Goal: Book appointment/travel/reservation

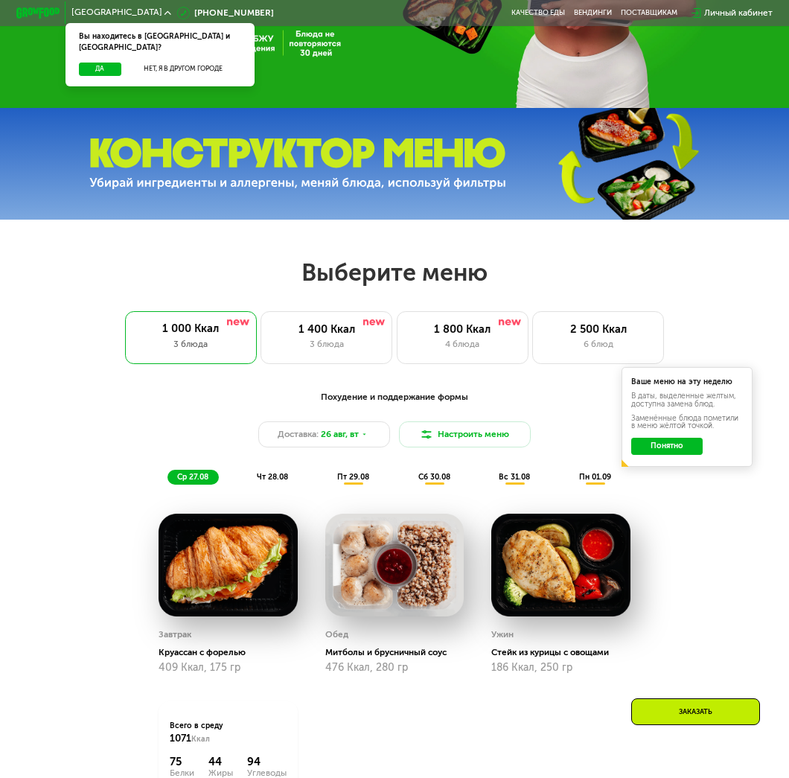
scroll to position [331, 0]
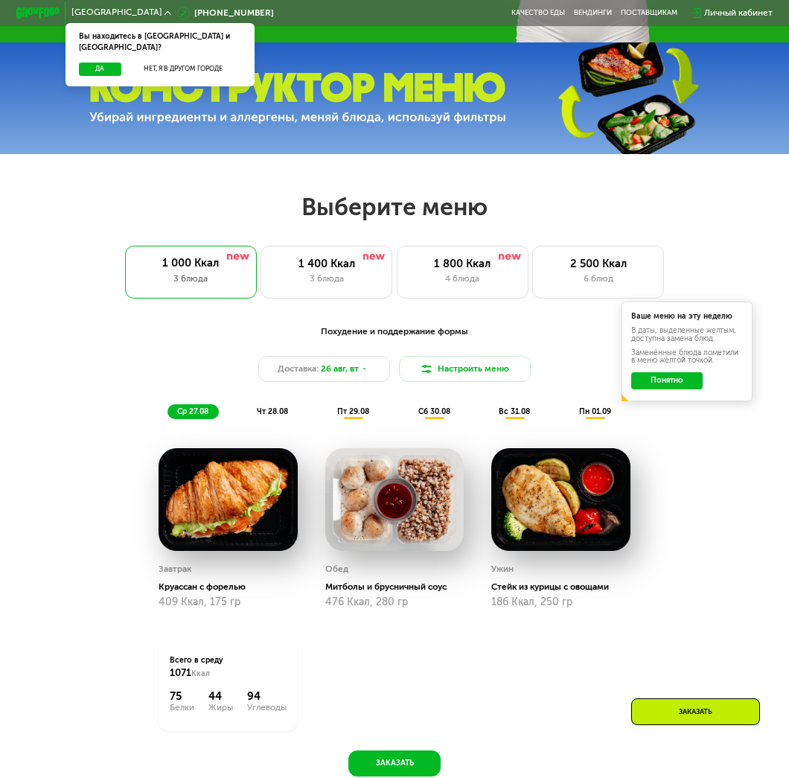
click at [328, 414] on div "чт 28.08" at bounding box center [354, 412] width 53 height 16
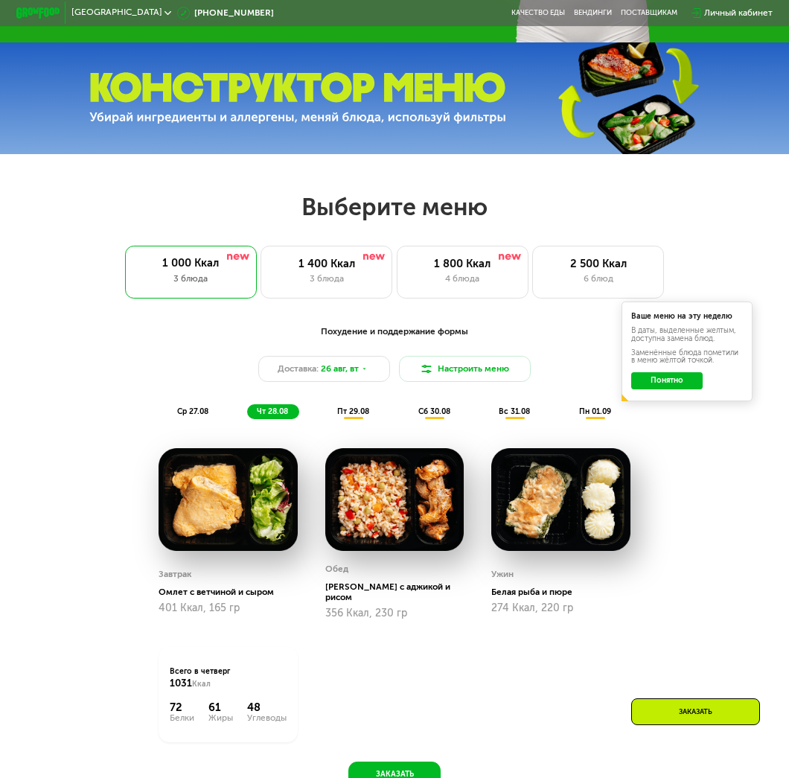
click at [358, 416] on span "пт 29.08" at bounding box center [353, 412] width 32 height 10
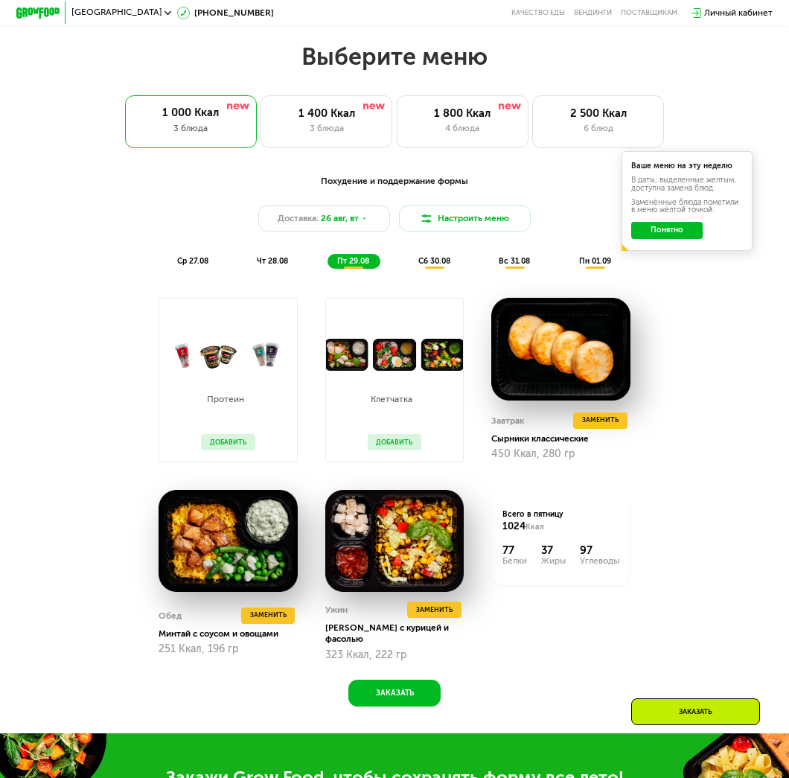
scroll to position [496, 0]
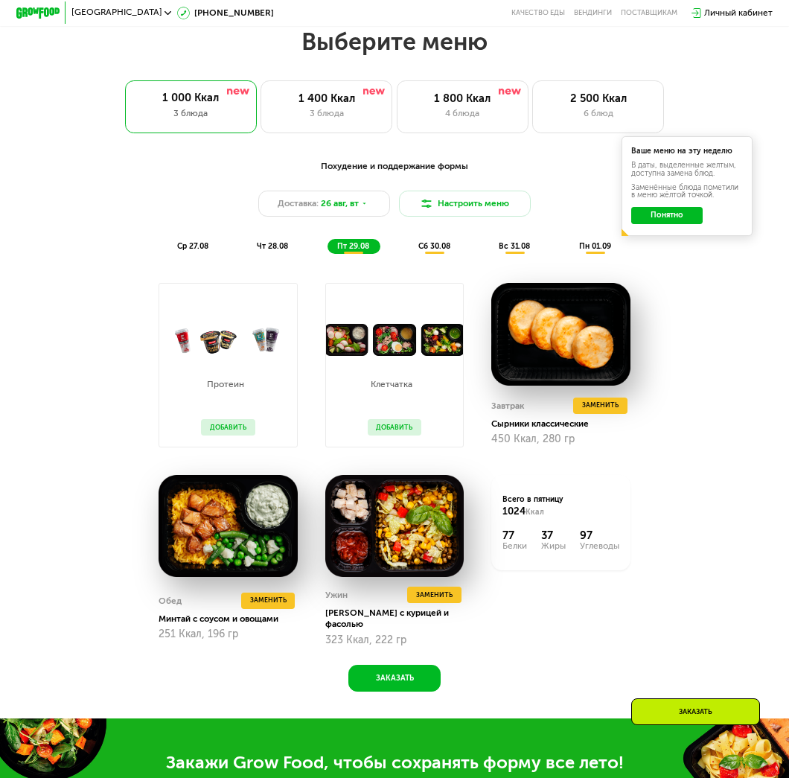
click at [435, 251] on span "сб 30.08" at bounding box center [434, 246] width 32 height 10
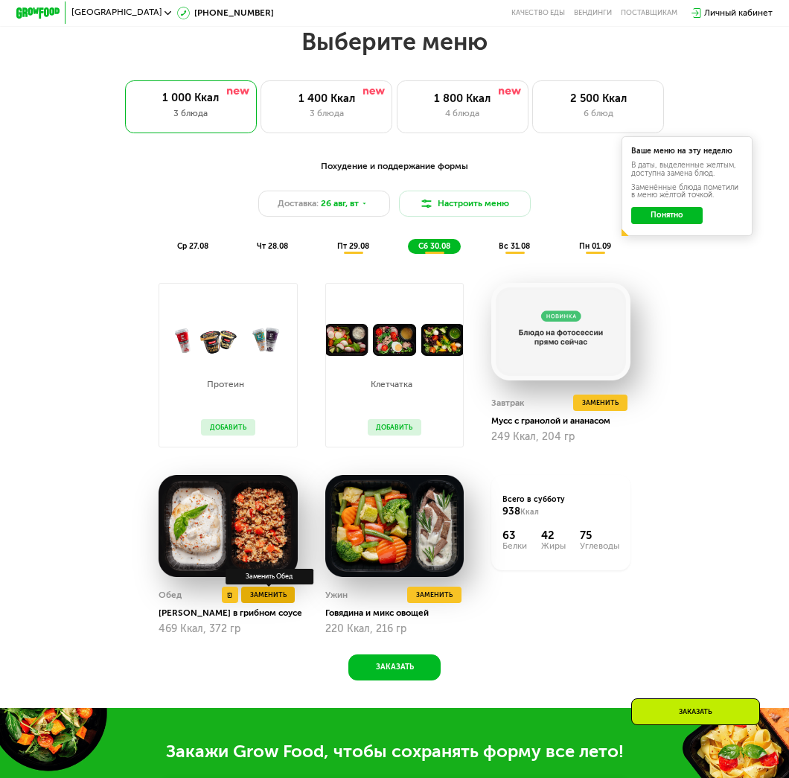
click at [272, 601] on span "Заменить" at bounding box center [268, 595] width 36 height 11
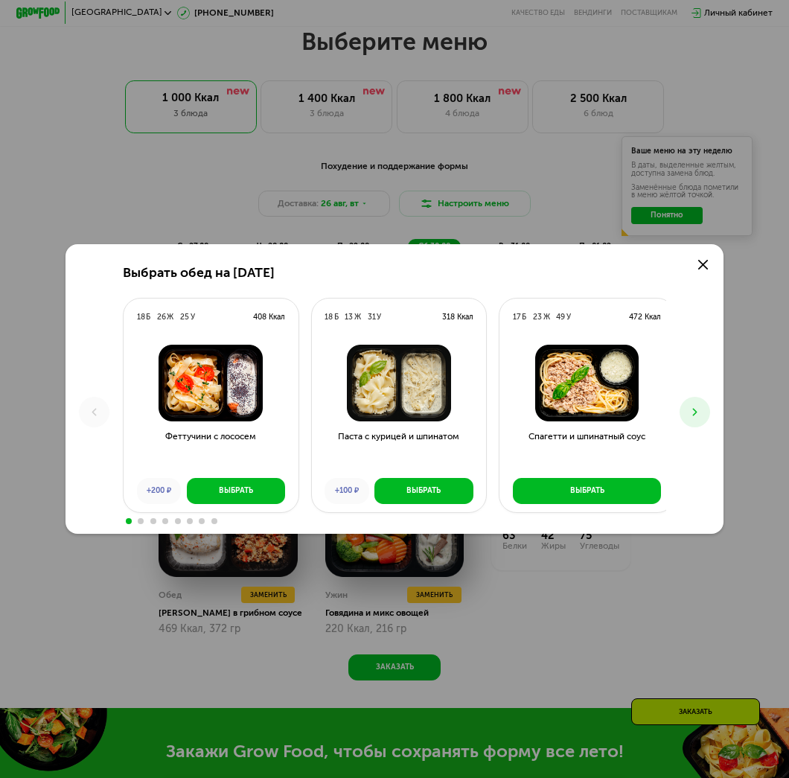
click at [702, 414] on icon at bounding box center [695, 412] width 13 height 13
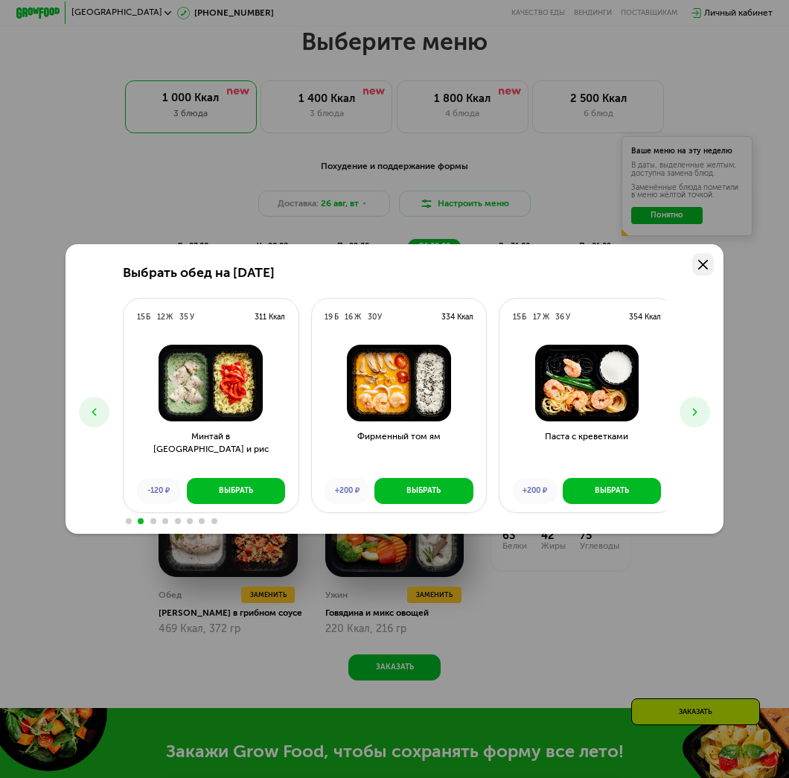
click at [707, 267] on icon at bounding box center [703, 265] width 10 height 10
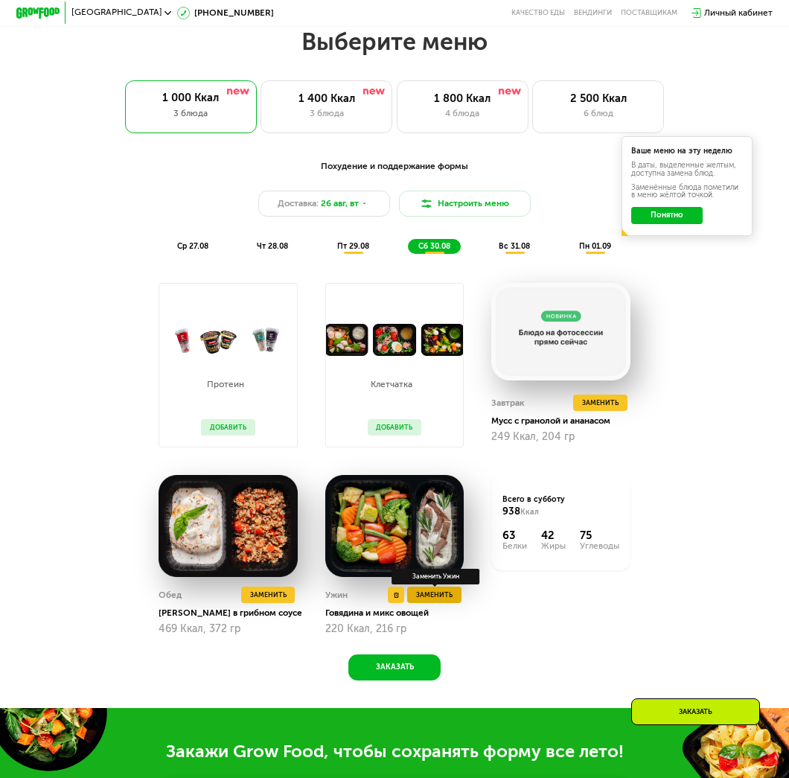
click at [442, 601] on span "Заменить" at bounding box center [434, 595] width 36 height 11
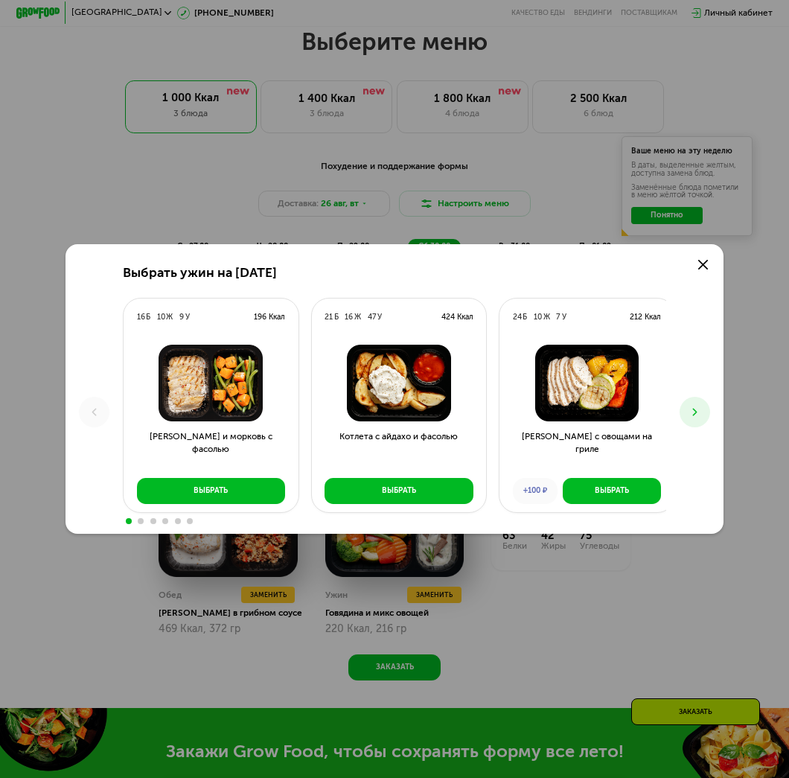
click at [702, 413] on icon at bounding box center [695, 412] width 13 height 13
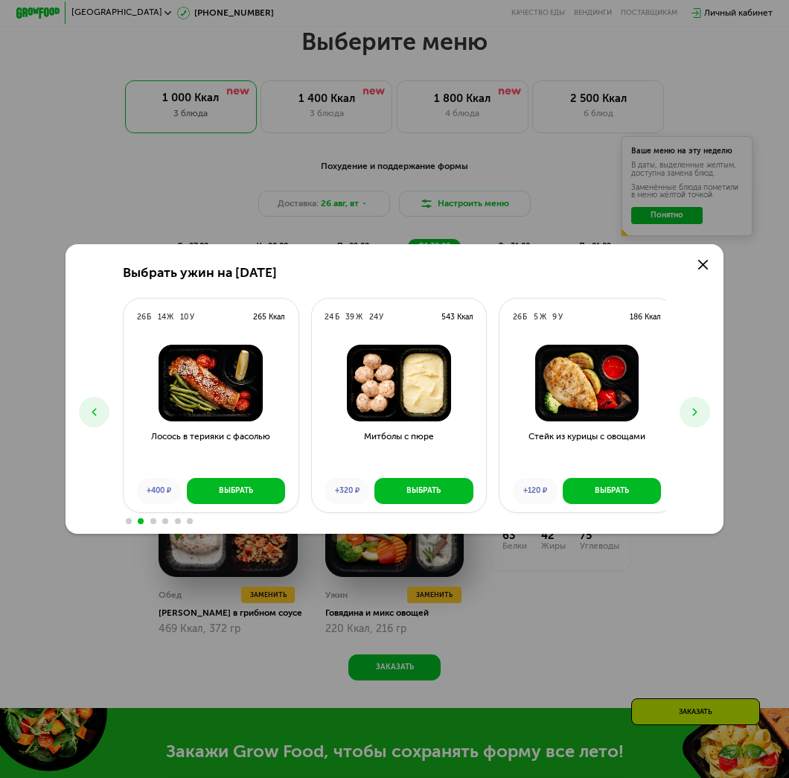
click at [702, 413] on icon at bounding box center [695, 412] width 13 height 13
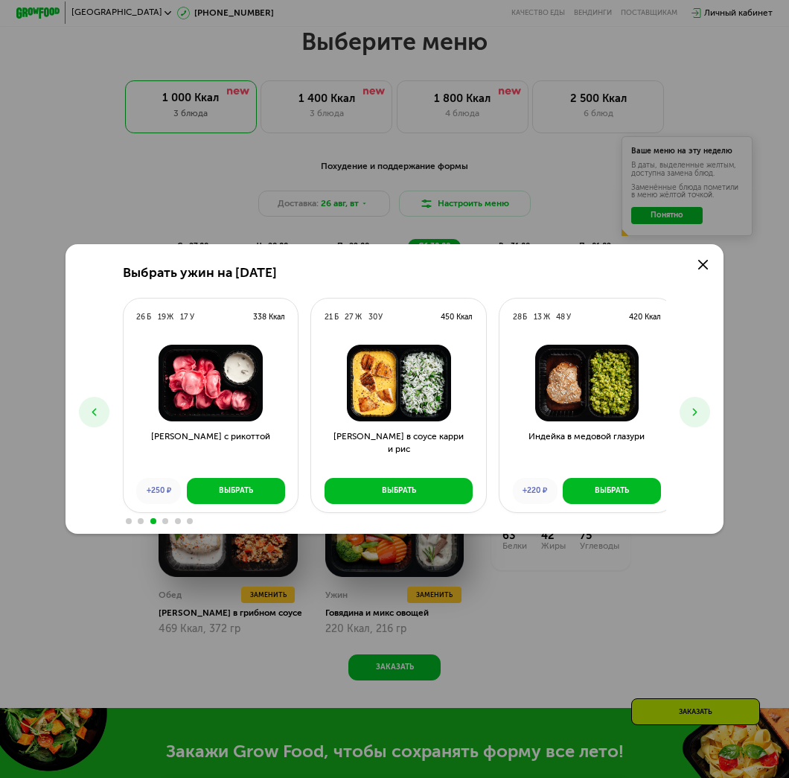
click at [702, 413] on icon at bounding box center [695, 412] width 13 height 13
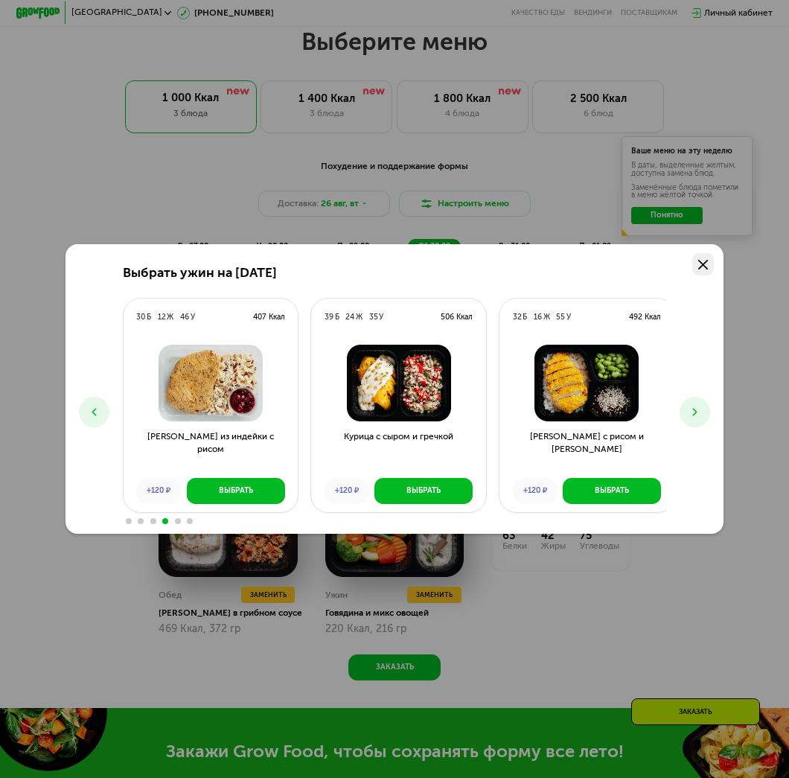
click at [708, 264] on icon at bounding box center [703, 265] width 10 height 10
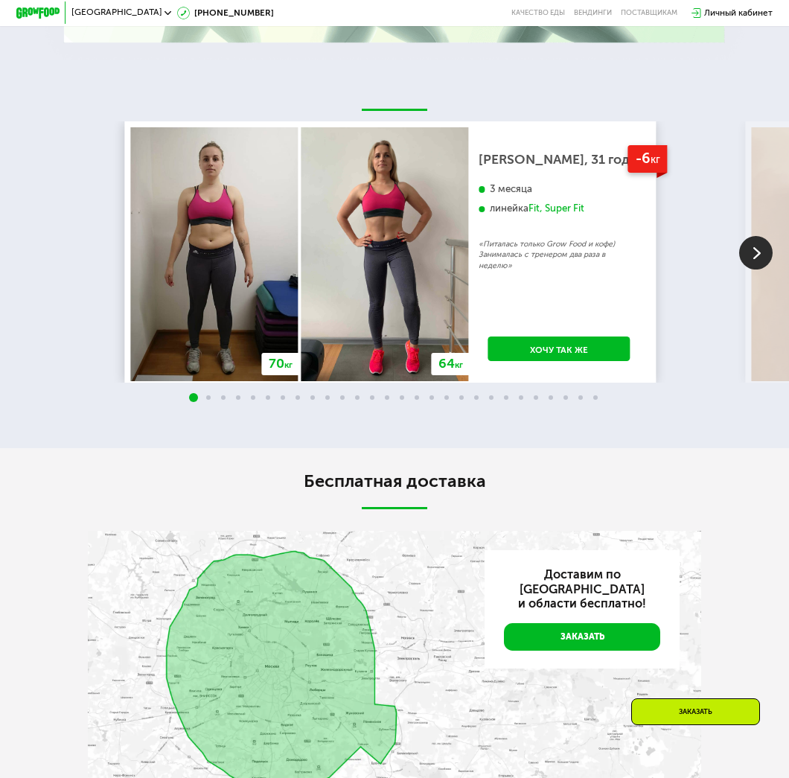
scroll to position [1985, 0]
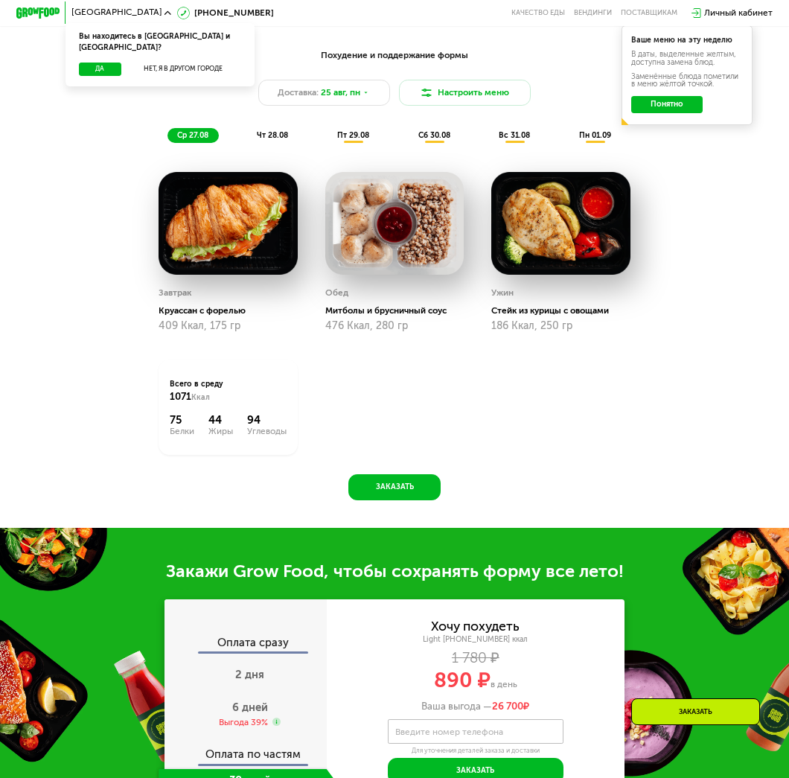
scroll to position [384, 0]
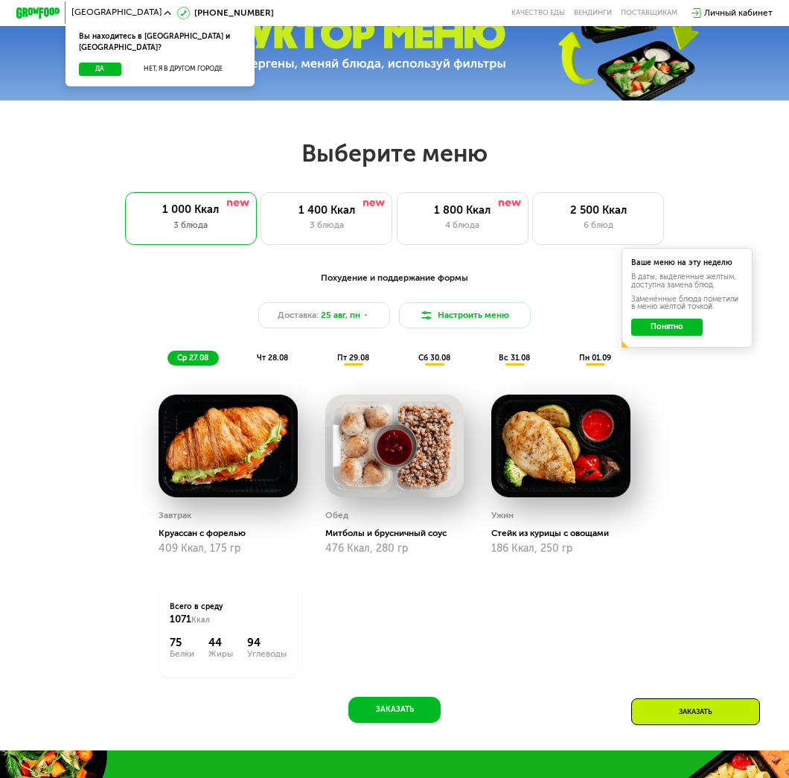
click at [683, 337] on button "Понятно" at bounding box center [666, 328] width 71 height 18
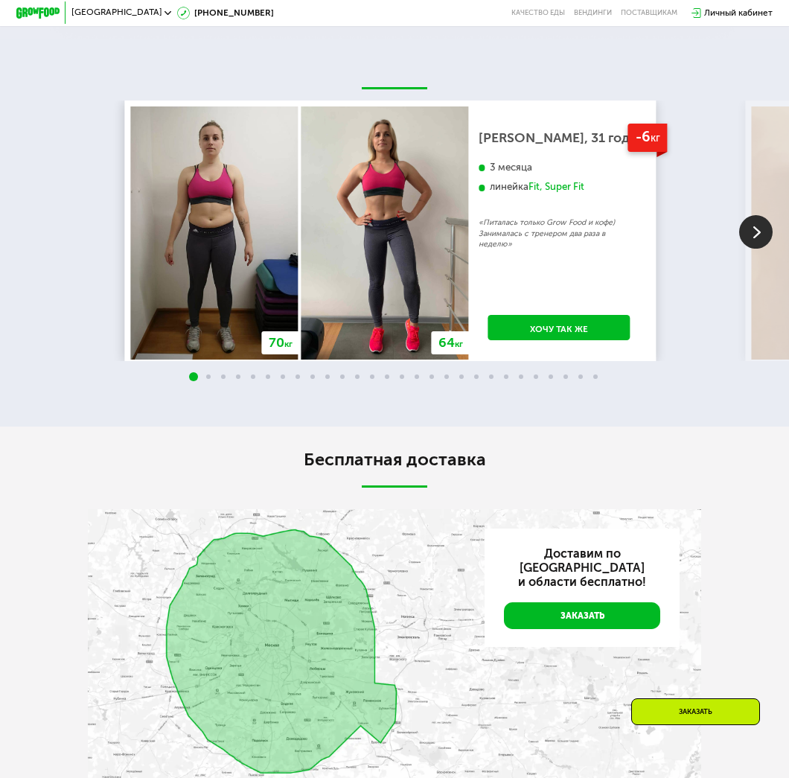
scroll to position [0, 0]
